Goal: Navigation & Orientation: Find specific page/section

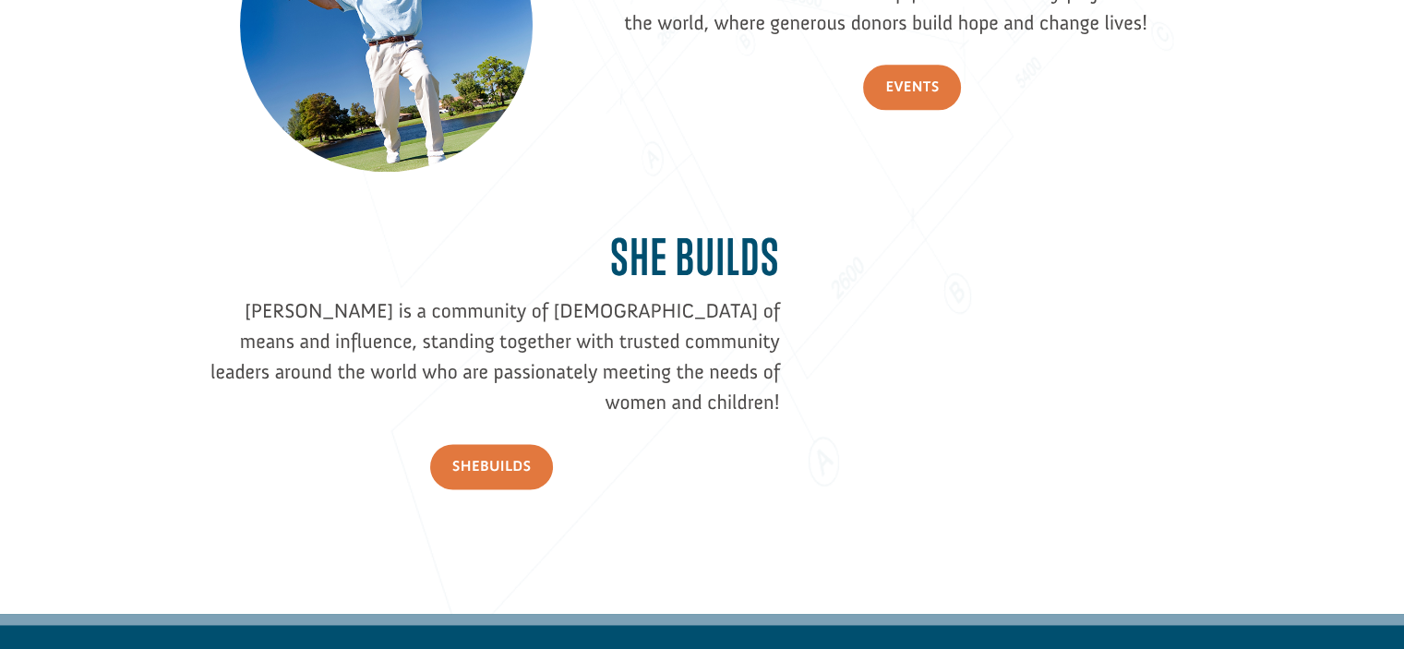
scroll to position [2838, 0]
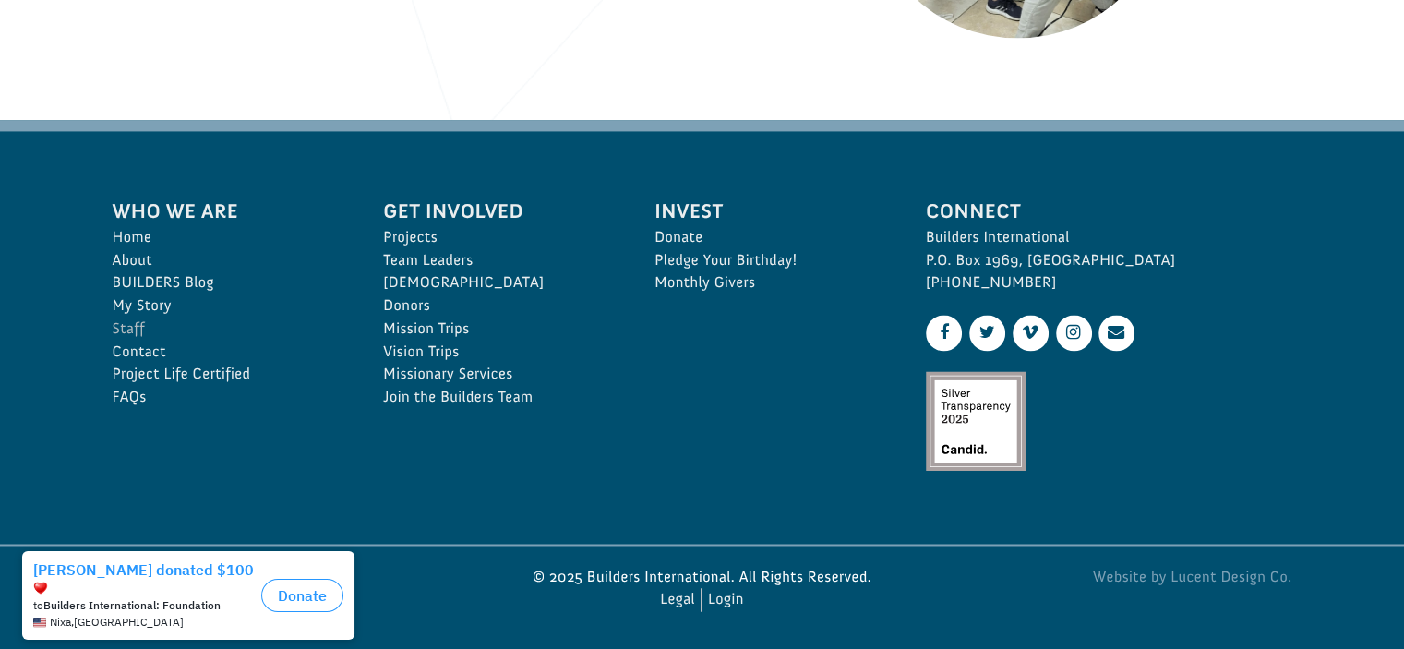
click at [136, 320] on link "Staff" at bounding box center [228, 329] width 231 height 23
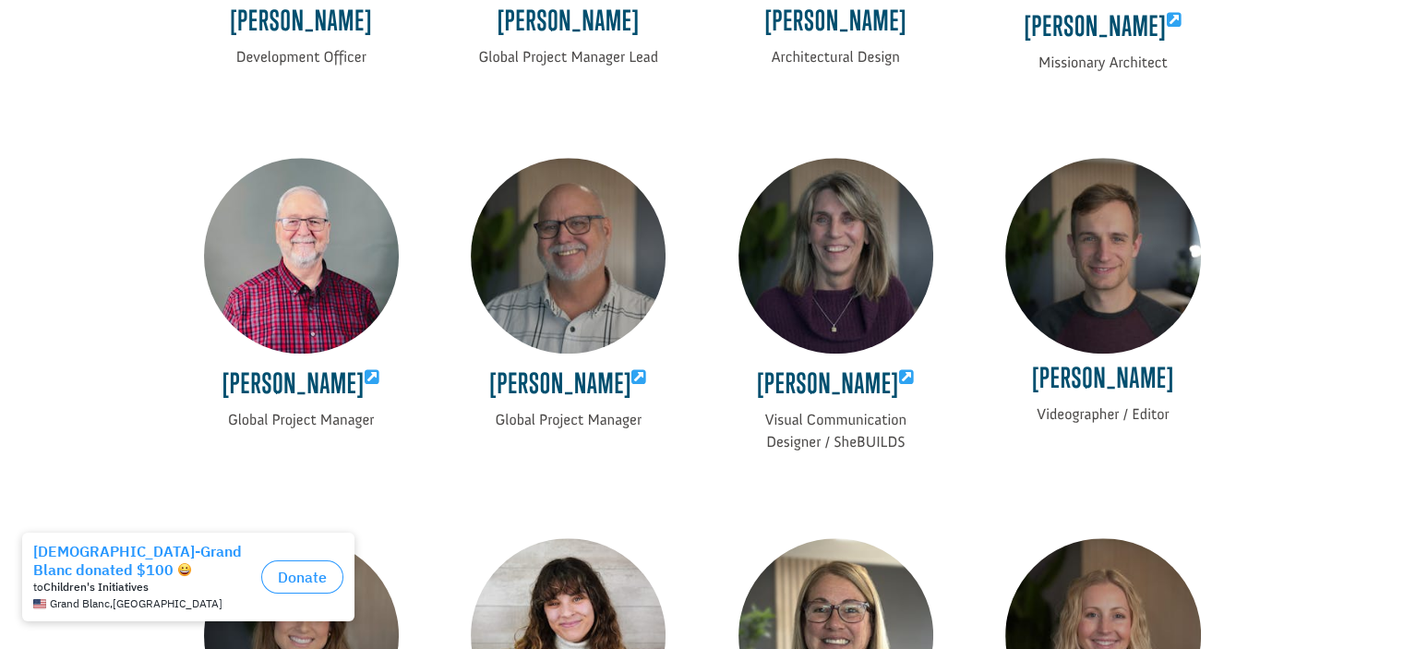
scroll to position [1905, 0]
